Goal: Task Accomplishment & Management: Use online tool/utility

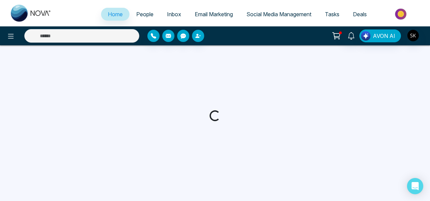
select select "*"
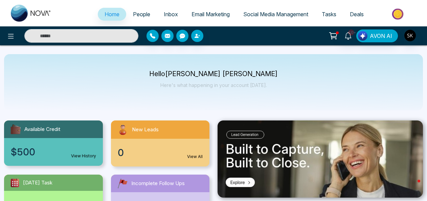
click at [284, 20] on link "Social Media Management" at bounding box center [276, 14] width 79 height 13
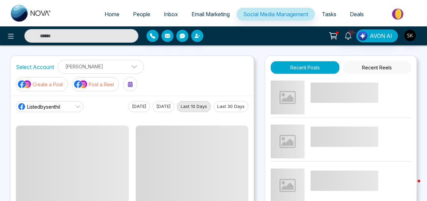
click at [78, 81] on img at bounding box center [81, 84] width 14 height 9
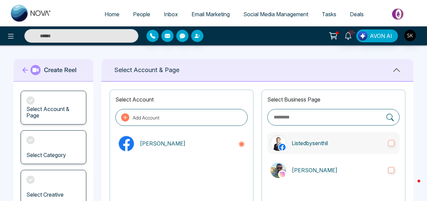
click at [339, 147] on label "Listedbysenthil" at bounding box center [333, 143] width 132 height 22
click at [335, 166] on p "[PERSON_NAME]" at bounding box center [337, 170] width 91 height 8
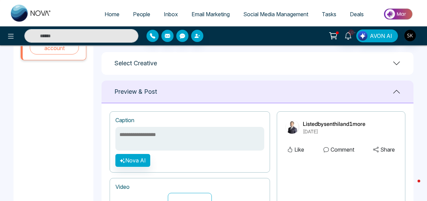
scroll to position [275, 0]
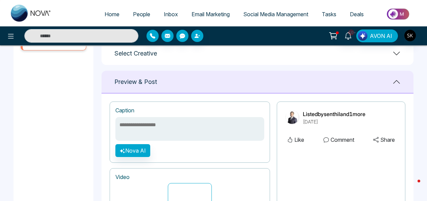
click at [392, 51] on div "Select Creative" at bounding box center [258, 53] width 312 height 23
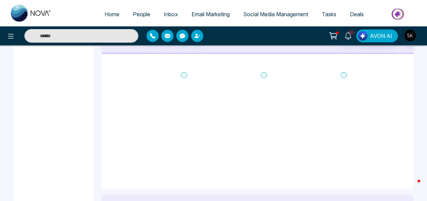
scroll to position [289, 0]
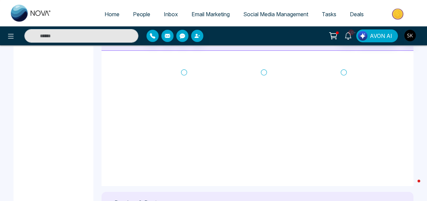
click at [184, 69] on icon at bounding box center [184, 72] width 6 height 6
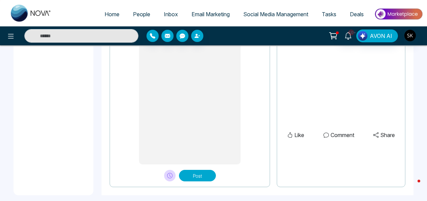
scroll to position [616, 0]
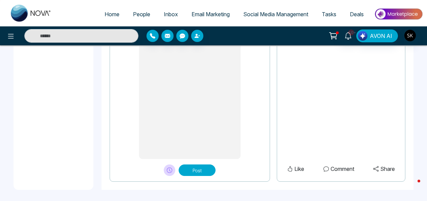
click at [212, 167] on button "Post" at bounding box center [197, 170] width 37 height 12
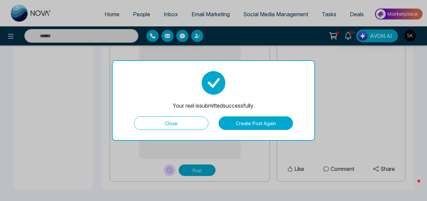
click at [201, 121] on button "Close" at bounding box center [171, 123] width 74 height 14
type textarea "**********"
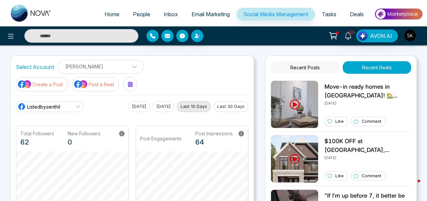
click at [32, 86] on p "Create a Post" at bounding box center [47, 84] width 30 height 7
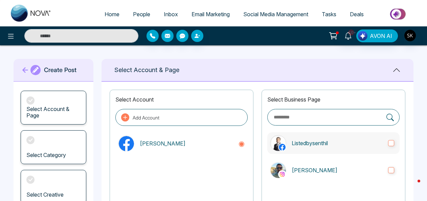
click at [301, 142] on p "Listedbysenthil" at bounding box center [337, 143] width 91 height 8
click at [309, 179] on label "[PERSON_NAME]" at bounding box center [333, 170] width 132 height 22
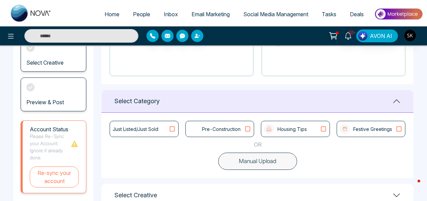
scroll to position [179, 0]
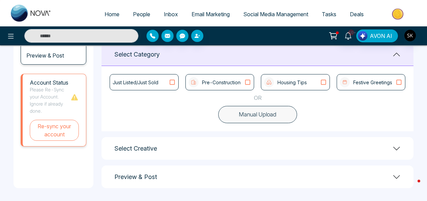
click at [353, 154] on div "Select Creative" at bounding box center [258, 148] width 312 height 23
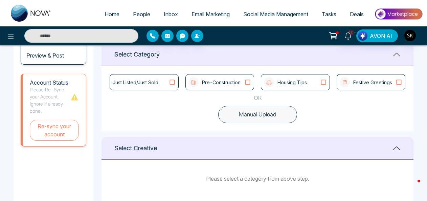
scroll to position [222, 0]
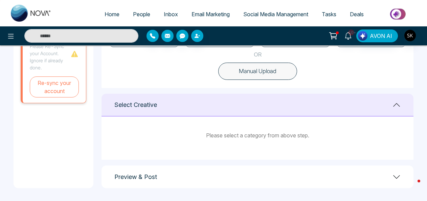
click at [399, 104] on icon at bounding box center [397, 105] width 8 height 8
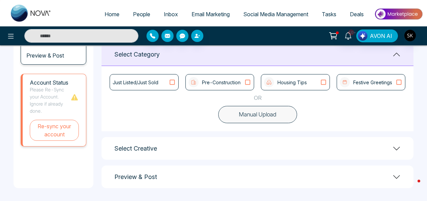
click at [229, 85] on p "Pre-Construction" at bounding box center [221, 82] width 39 height 7
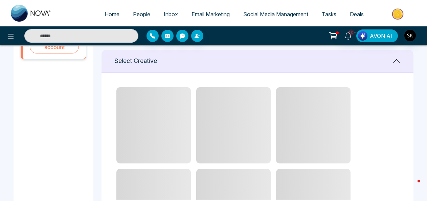
scroll to position [287, 0]
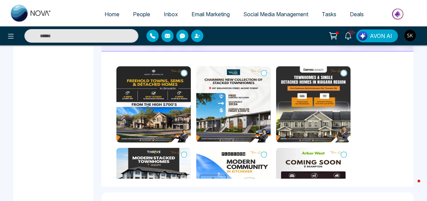
click at [345, 72] on icon at bounding box center [344, 73] width 6 height 7
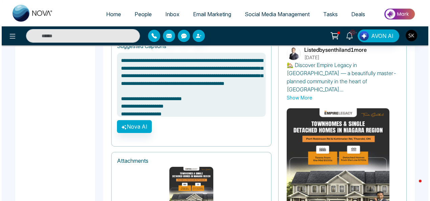
scroll to position [520, 0]
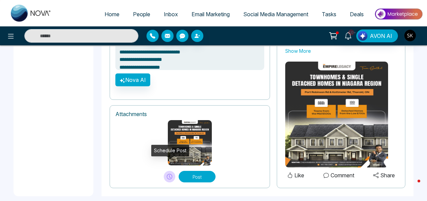
click at [169, 174] on icon at bounding box center [169, 176] width 5 height 5
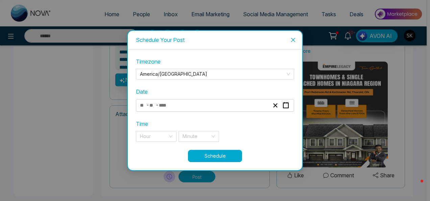
click at [186, 112] on div "Timezone [GEOGRAPHIC_DATA]/[GEOGRAPHIC_DATA] Date - - Time Hour Minute" at bounding box center [215, 104] width 158 height 92
click at [292, 102] on div "- -" at bounding box center [215, 105] width 158 height 13
click at [286, 105] on icon "button" at bounding box center [286, 105] width 6 height 6
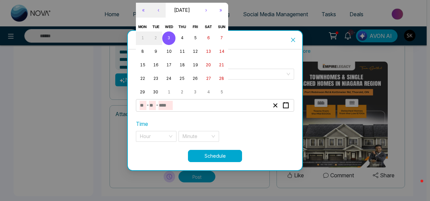
click at [181, 30] on div "Schedule Your Post Timezone [GEOGRAPHIC_DATA]/[GEOGRAPHIC_DATA] Date - - « ‹ [D…" at bounding box center [215, 100] width 430 height 201
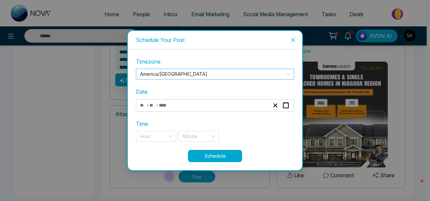
type textarea "**********"
click at [287, 108] on rect "button" at bounding box center [286, 105] width 5 height 5
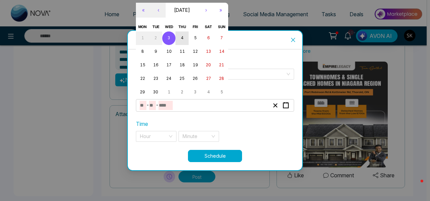
click at [181, 39] on abbr "4" at bounding box center [182, 38] width 3 height 5
type input "*"
type input "****"
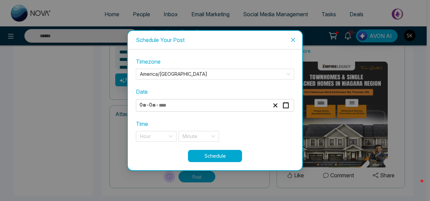
click at [177, 142] on div "**********" at bounding box center [215, 104] width 158 height 92
click at [174, 140] on div "Hour" at bounding box center [156, 136] width 41 height 11
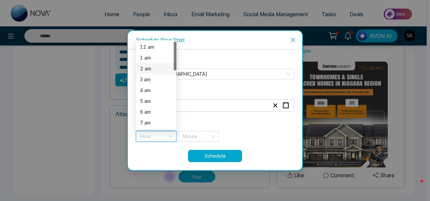
click at [175, 76] on div at bounding box center [175, 85] width 3 height 87
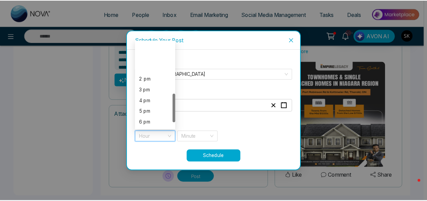
scroll to position [173, 0]
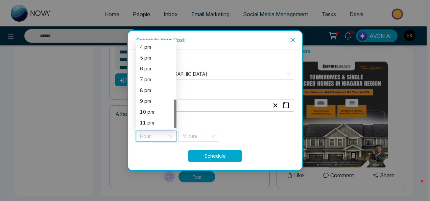
drag, startPoint x: 175, startPoint y: 61, endPoint x: 176, endPoint y: 131, distance: 70.1
click at [176, 131] on div "Hour 1 2 3 3 pm 4 pm 5 pm 6 pm 7 pm 8 pm 9 pm 10 pm 11 pm" at bounding box center [156, 136] width 41 height 11
click at [155, 47] on div "4 pm" at bounding box center [156, 46] width 32 height 7
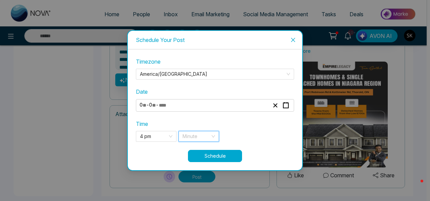
click at [206, 139] on input "search" at bounding box center [197, 136] width 28 height 10
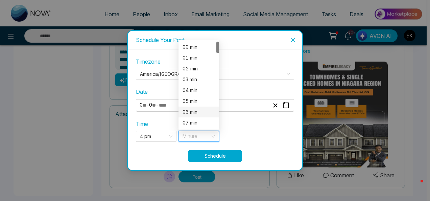
click at [195, 112] on div "06 min" at bounding box center [199, 111] width 32 height 7
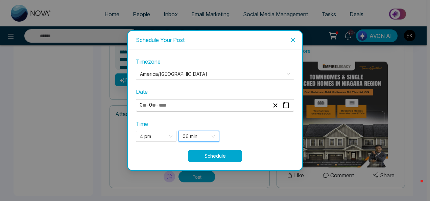
click at [204, 153] on button "Schedule" at bounding box center [215, 156] width 54 height 12
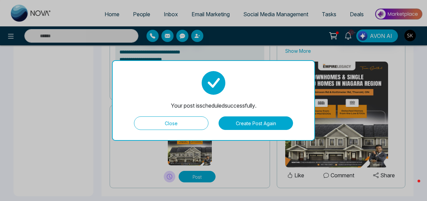
click at [176, 124] on button "Close" at bounding box center [171, 123] width 74 height 14
type textarea "**********"
